Goal: Register for event/course

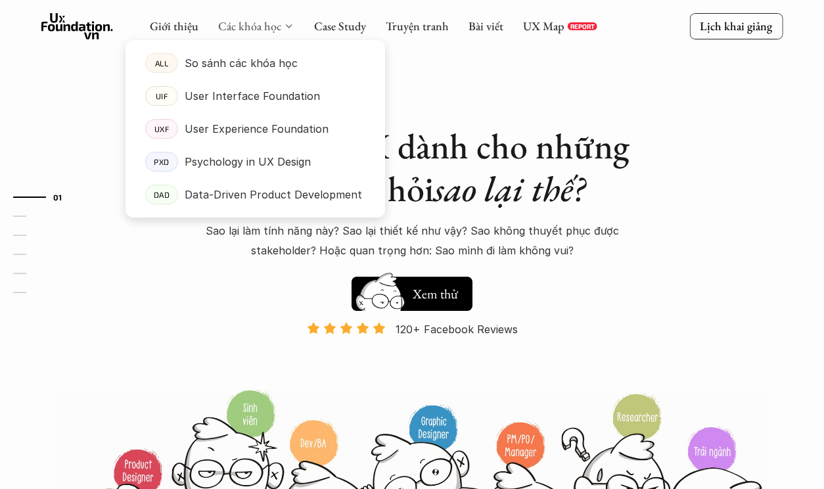
click at [254, 29] on link "Các khóa học" at bounding box center [249, 25] width 63 height 15
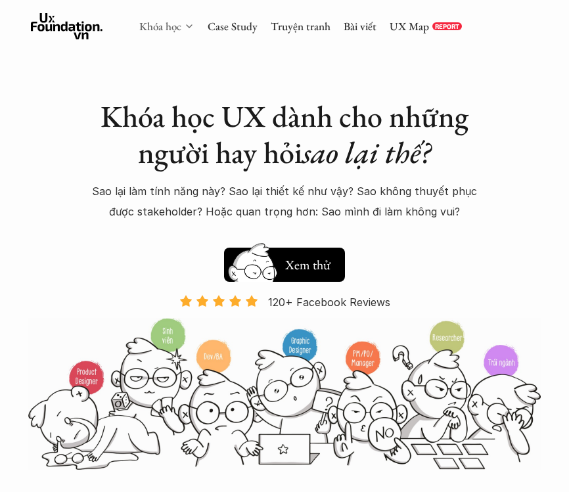
click at [177, 23] on link "Khóa học" at bounding box center [160, 26] width 42 height 14
click at [180, 30] on link "Khóa học" at bounding box center [160, 26] width 42 height 14
click at [180, 31] on link "Khóa học" at bounding box center [160, 26] width 42 height 14
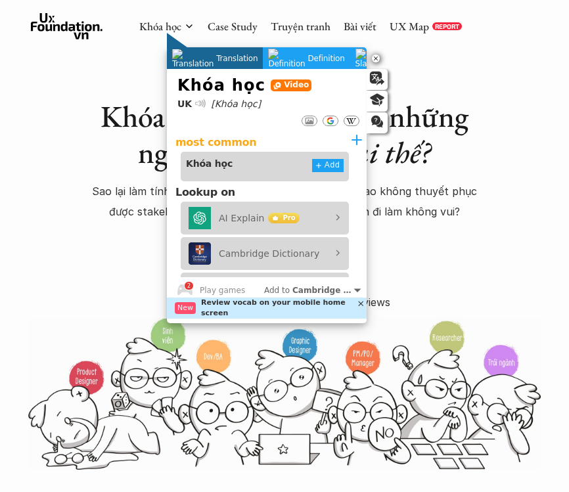
click at [91, 201] on p "Sao lại làm tính năng này? Sao lại thiết kế như vậy? Sao không thuyết phục được…" at bounding box center [284, 201] width 391 height 40
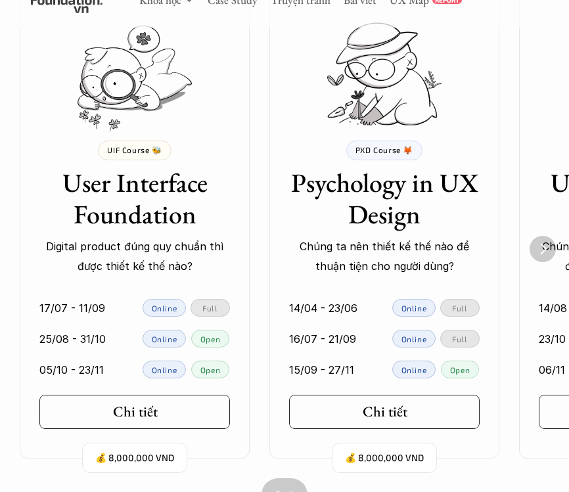
scroll to position [982, 0]
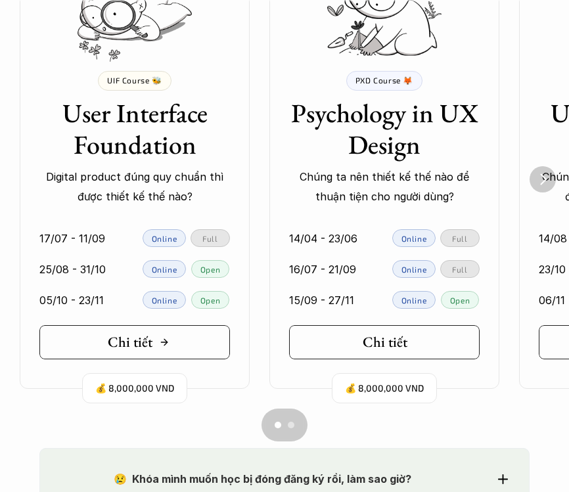
click at [162, 354] on link "Chi tiết" at bounding box center [134, 342] width 190 height 34
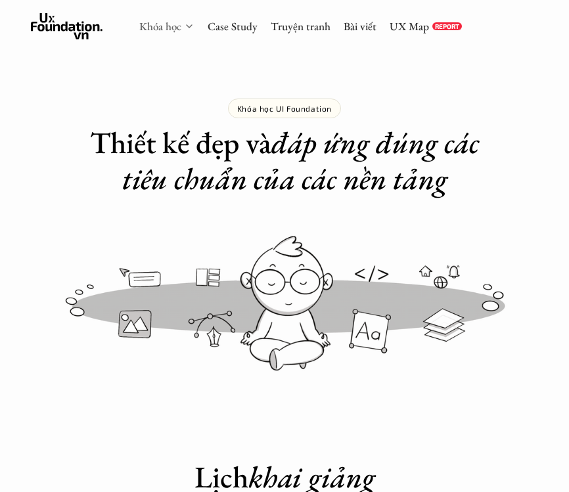
click at [170, 31] on link "Khóa học" at bounding box center [160, 26] width 42 height 14
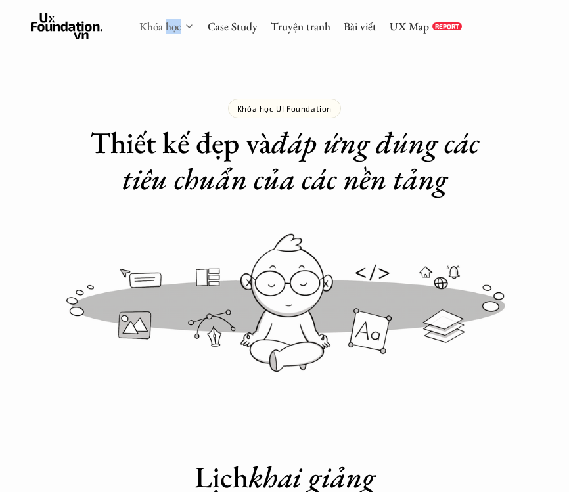
click at [170, 31] on link "Khóa học" at bounding box center [160, 26] width 42 height 14
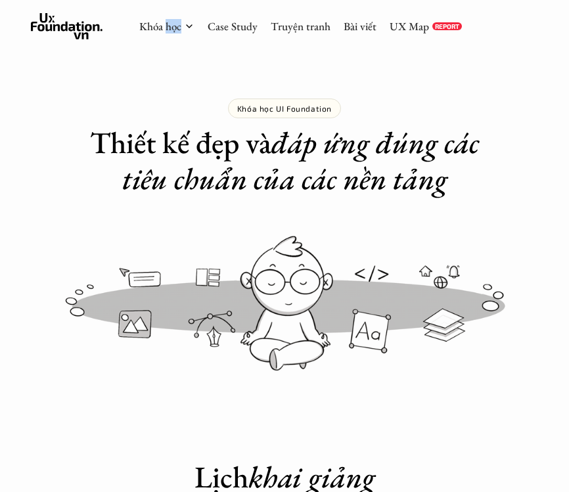
click at [75, 17] on icon at bounding box center [67, 26] width 72 height 26
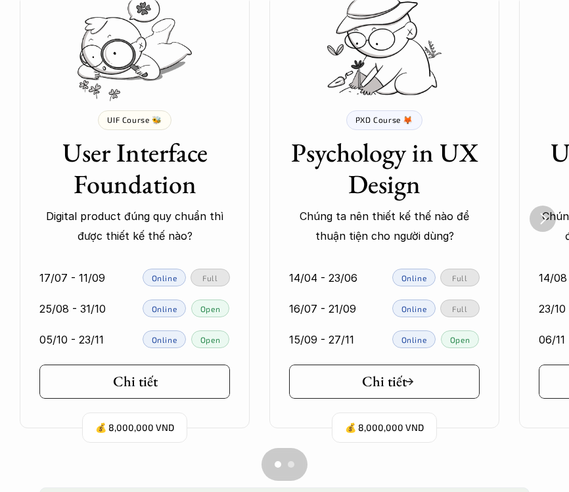
scroll to position [998, 0]
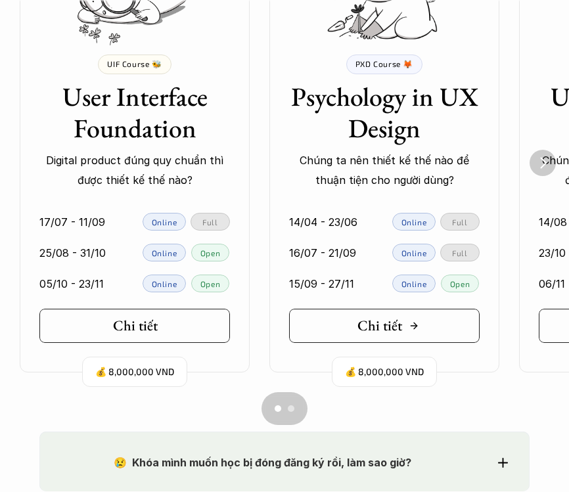
click at [411, 326] on line "2 of 4" at bounding box center [414, 326] width 6 height 0
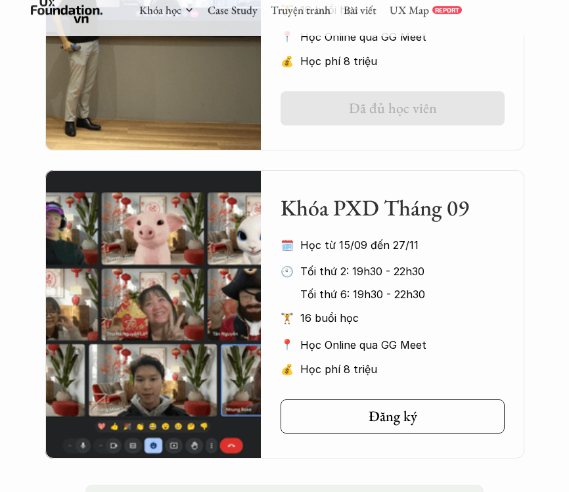
scroll to position [1132, 0]
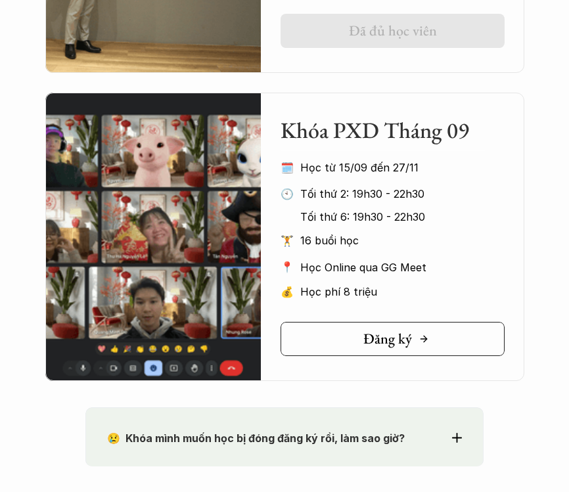
click at [379, 336] on h5 "Đăng ký" at bounding box center [387, 338] width 49 height 17
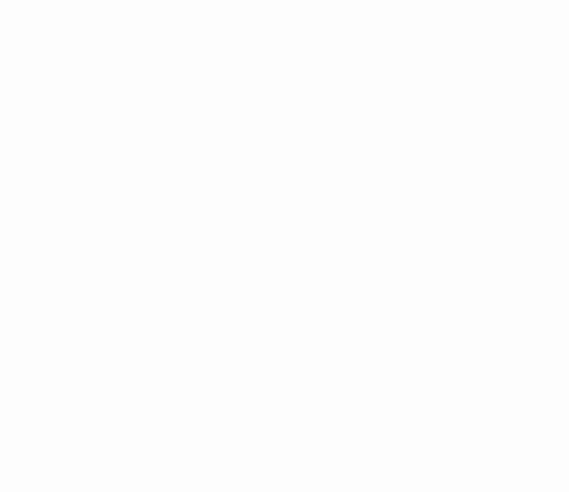
scroll to position [2382, 0]
